Goal: Register for event/course

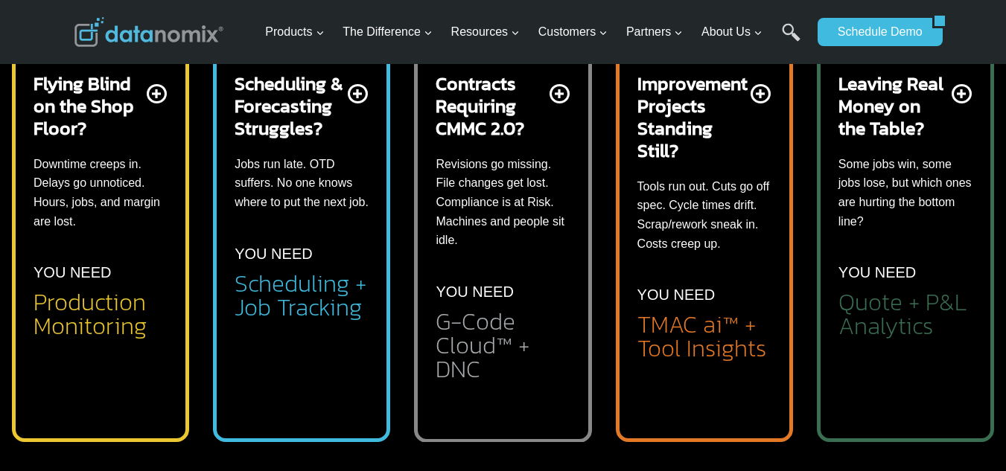
scroll to position [646, 0]
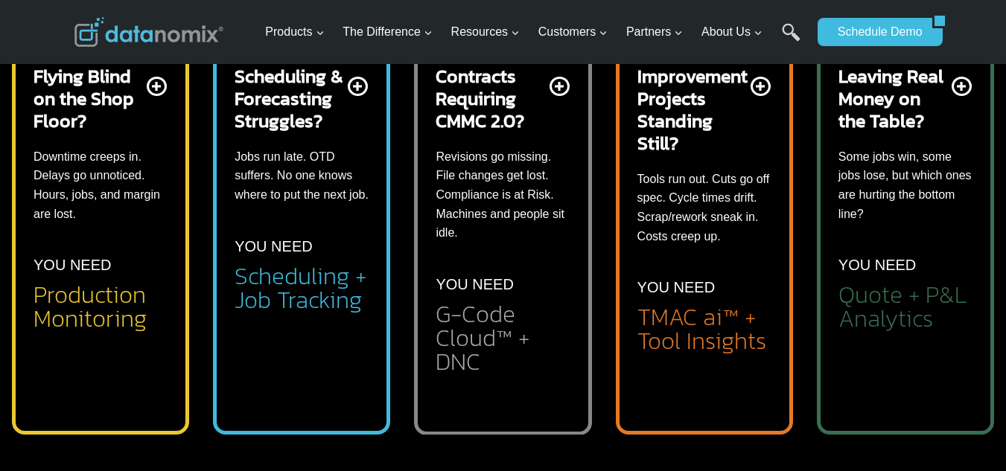
click at [291, 282] on h2 "Scheduling + Job Tracking" at bounding box center [302, 288] width 134 height 48
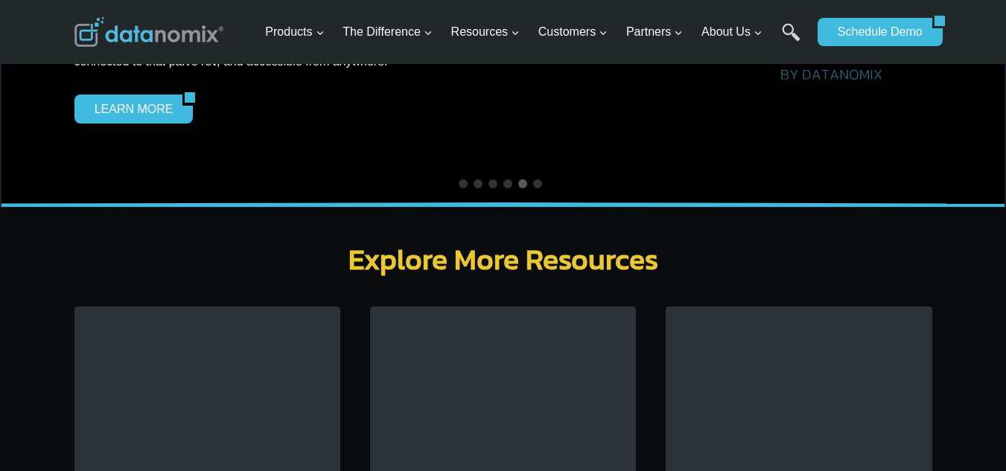
scroll to position [4666, 0]
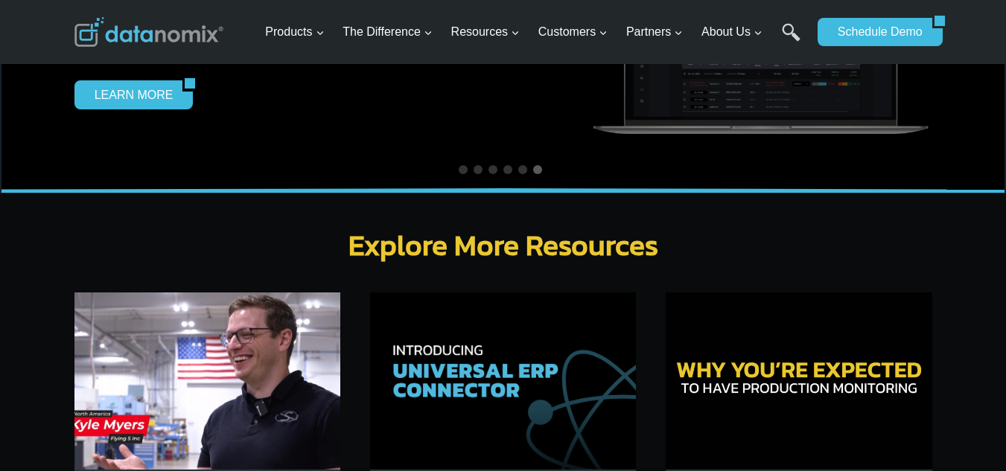
click at [473, 307] on img at bounding box center [503, 381] width 266 height 177
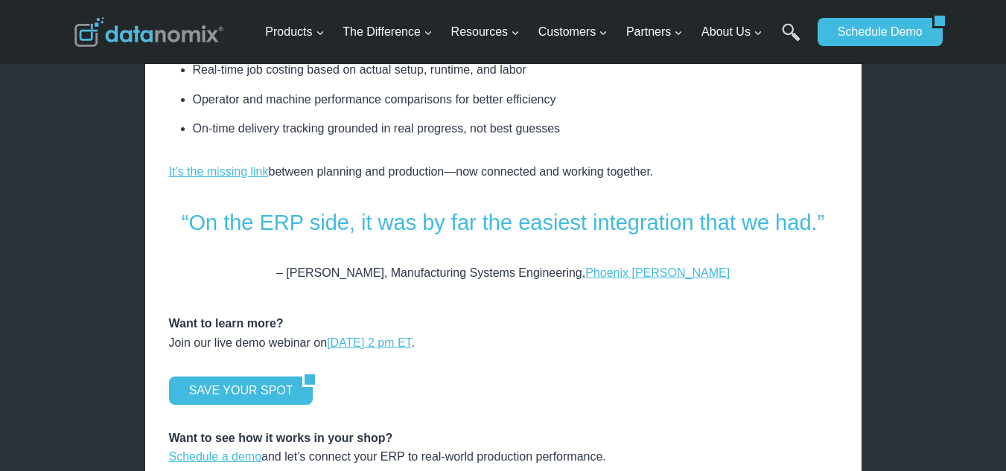
scroll to position [1986, 0]
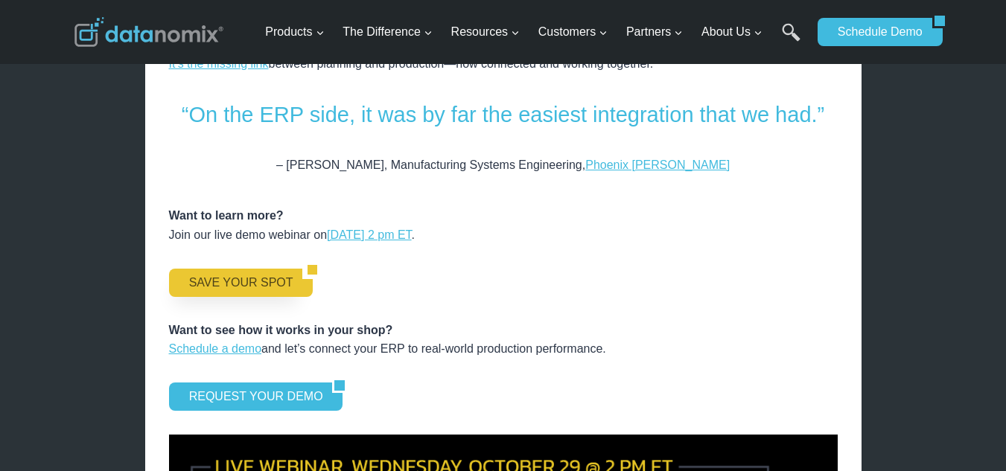
click at [240, 269] on link "SAVE YOUR SPOT" at bounding box center [236, 283] width 134 height 28
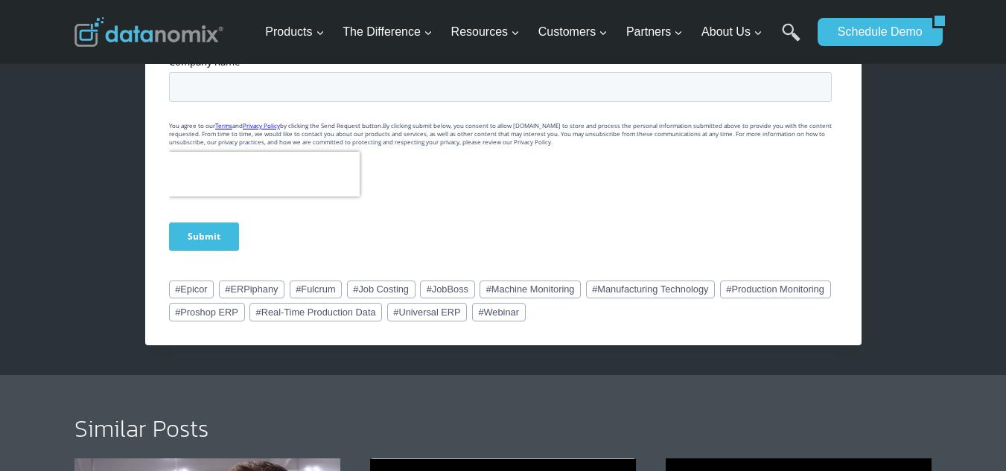
scroll to position [1241, 0]
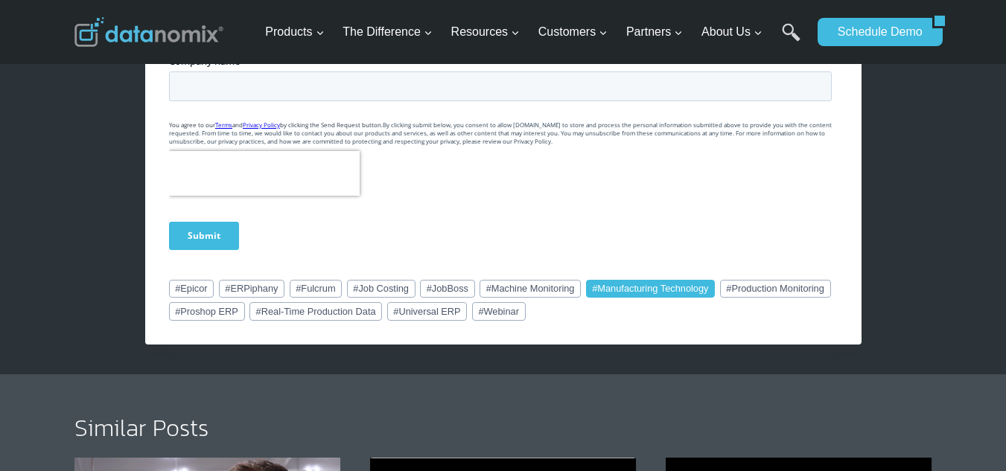
click at [681, 284] on link "# Manufacturing Technology" at bounding box center [651, 289] width 130 height 18
